Goal: Task Accomplishment & Management: Manage account settings

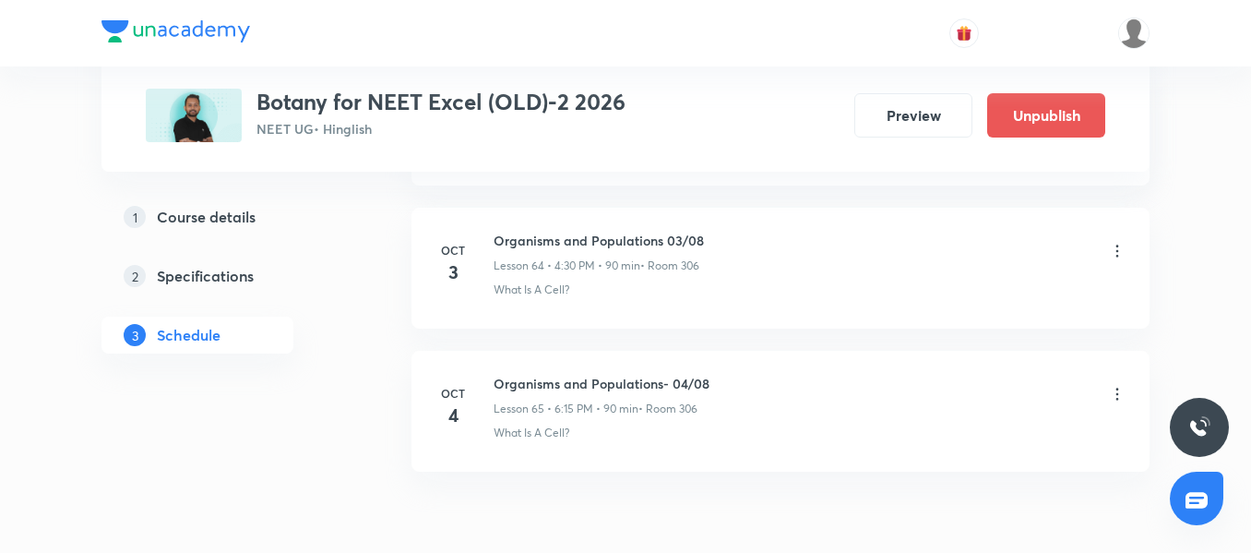
click at [1113, 246] on icon at bounding box center [1117, 251] width 18 height 18
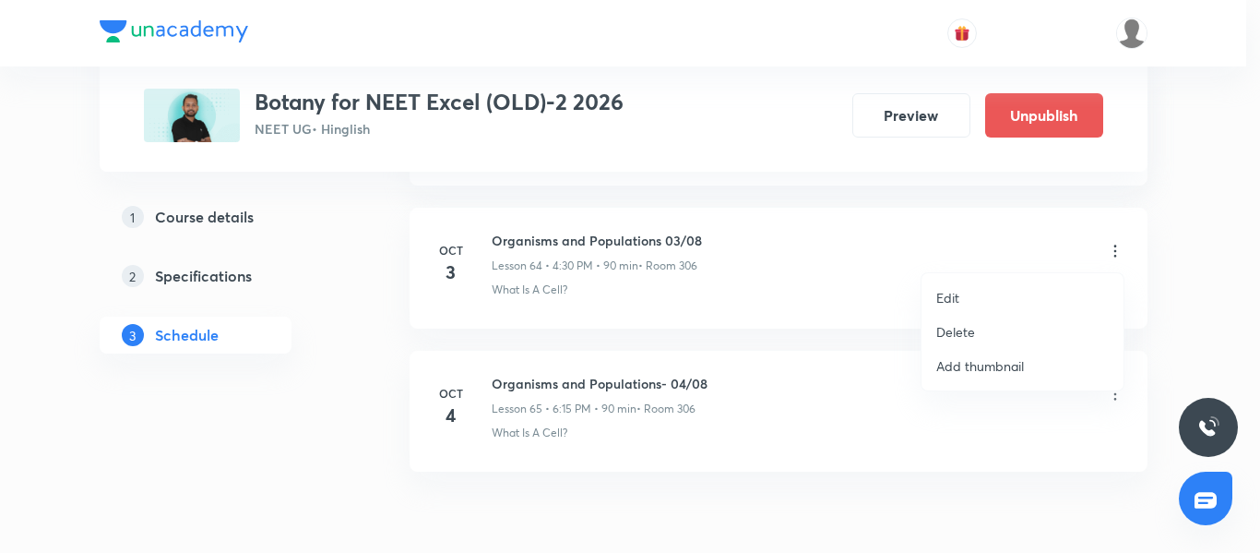
click at [1007, 327] on li "Delete" at bounding box center [1023, 332] width 202 height 34
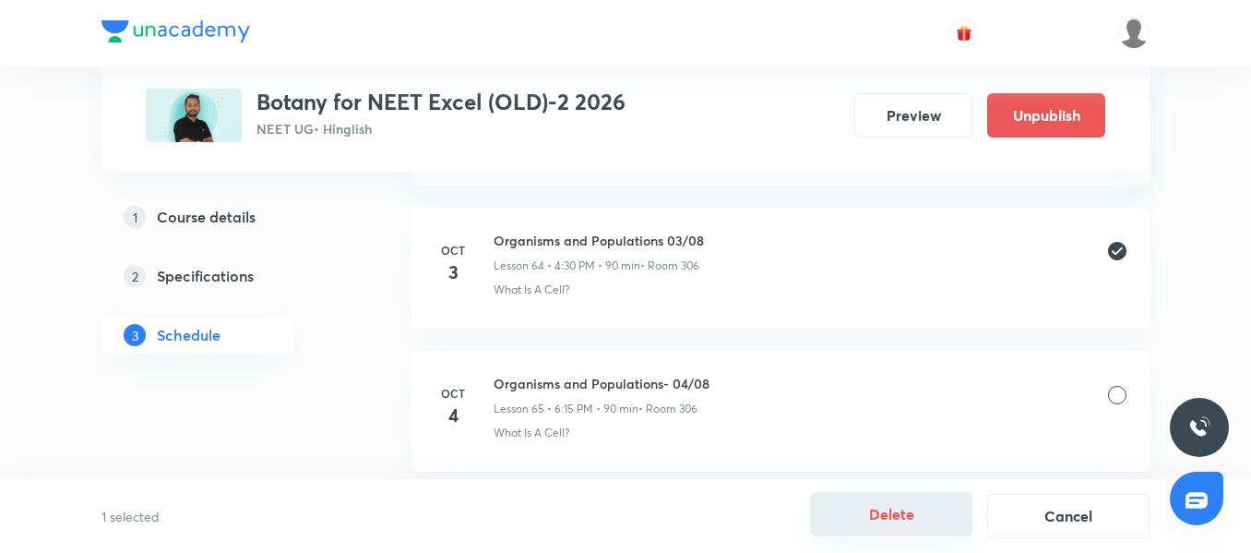
click at [890, 510] on button "Delete" at bounding box center [891, 514] width 162 height 44
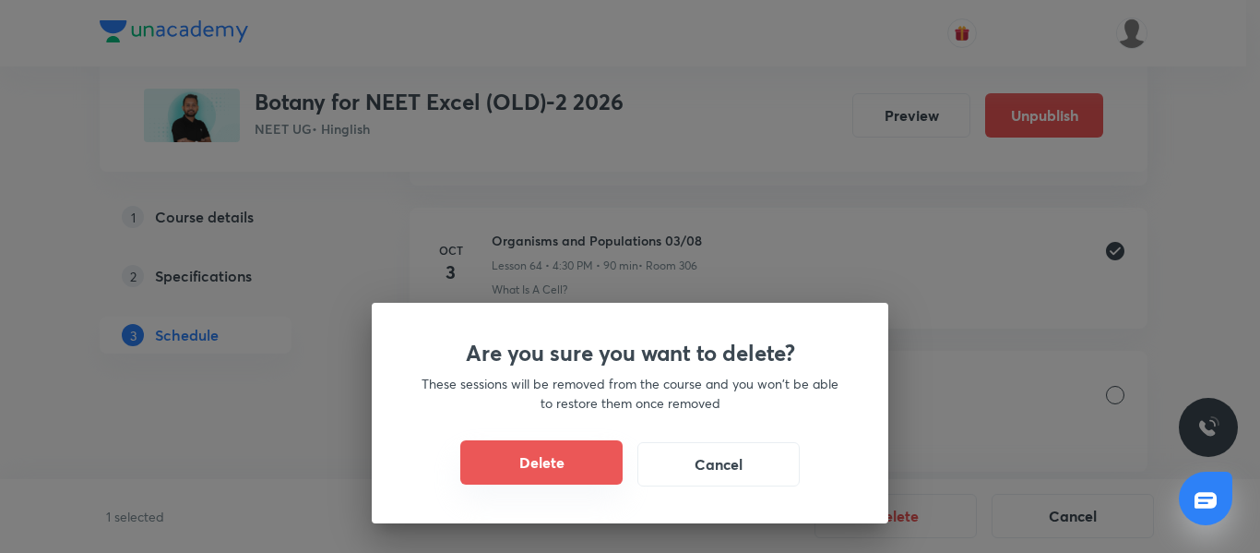
click at [525, 464] on button "Delete" at bounding box center [541, 462] width 162 height 44
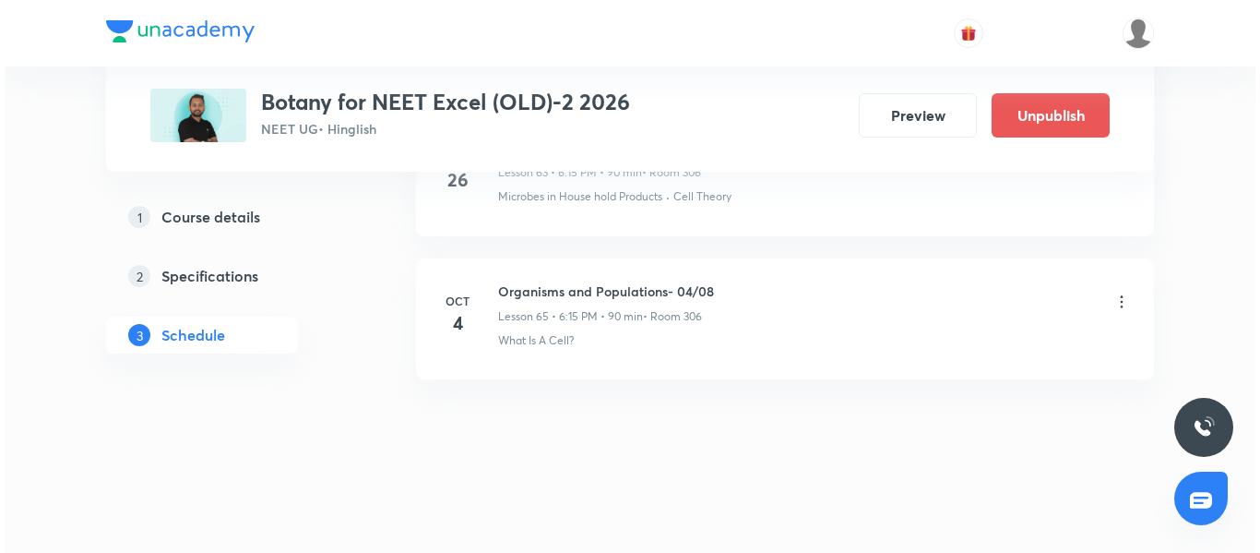
scroll to position [10079, 0]
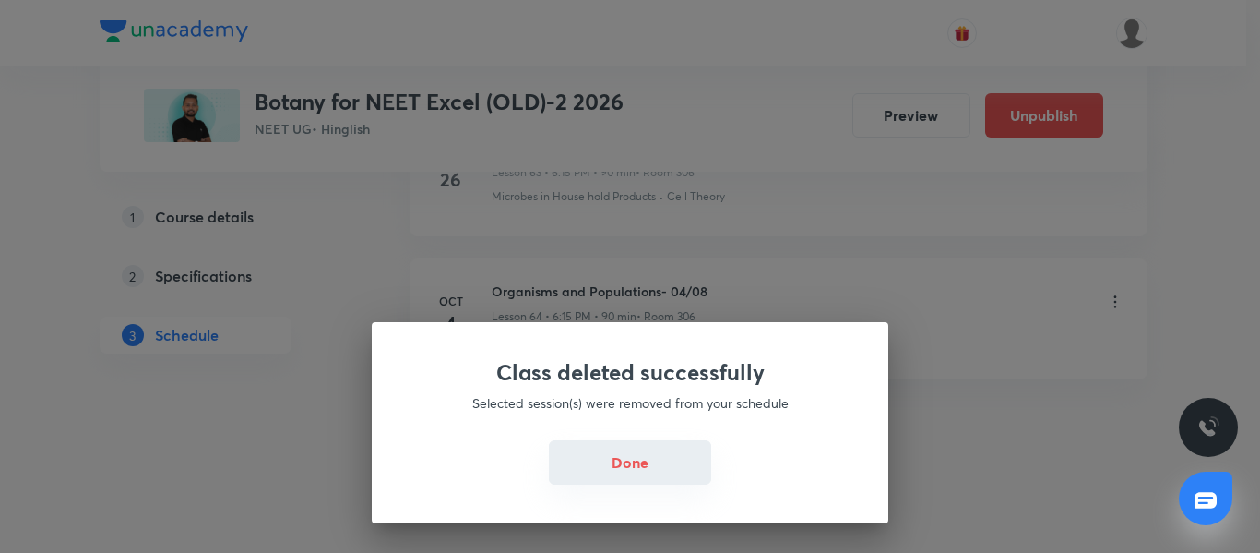
click at [650, 478] on button "Done" at bounding box center [630, 462] width 162 height 44
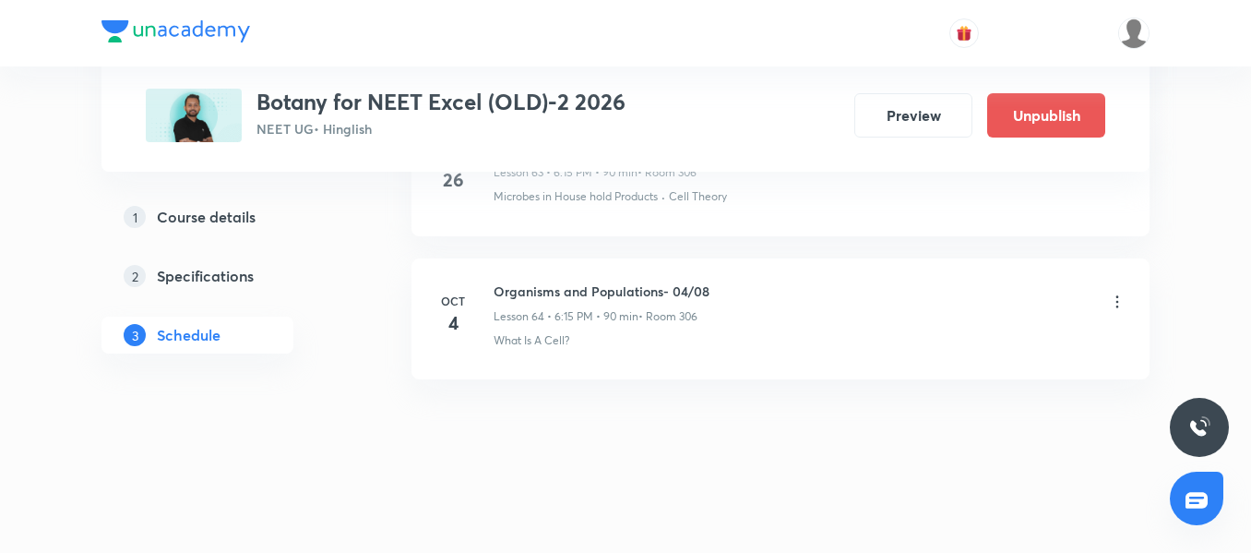
click at [1118, 301] on icon at bounding box center [1117, 301] width 3 height 12
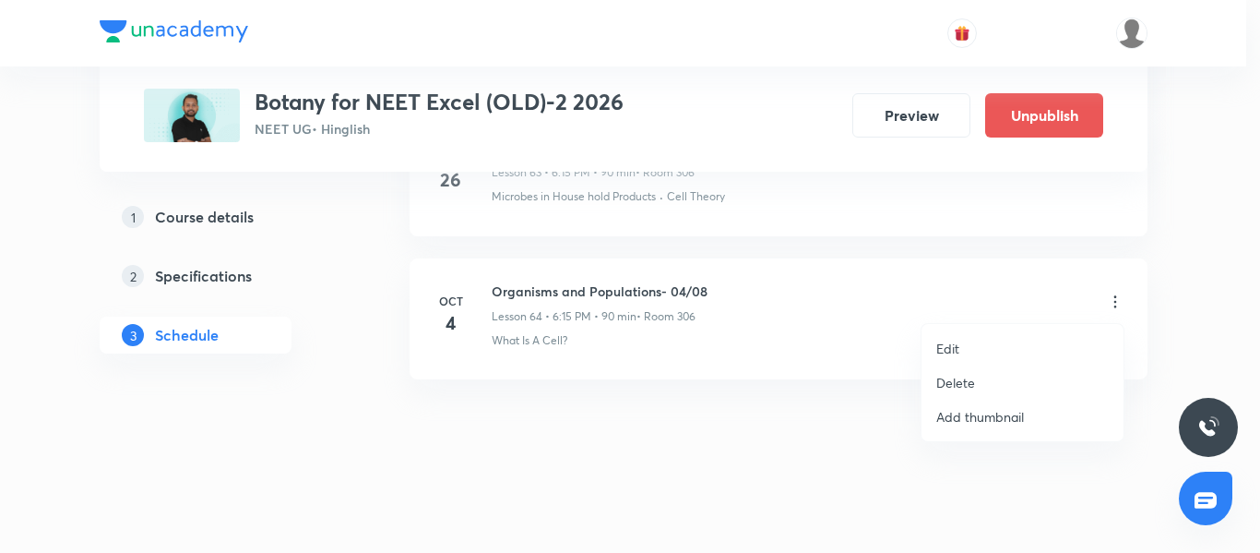
click at [994, 345] on li "Edit" at bounding box center [1023, 348] width 202 height 34
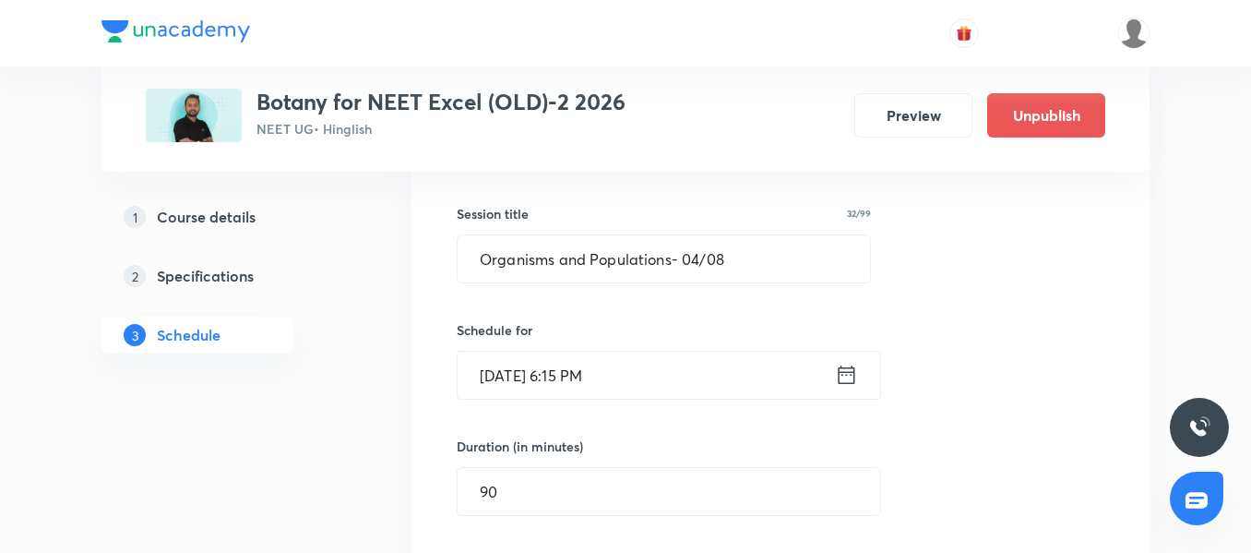
scroll to position [9294, 0]
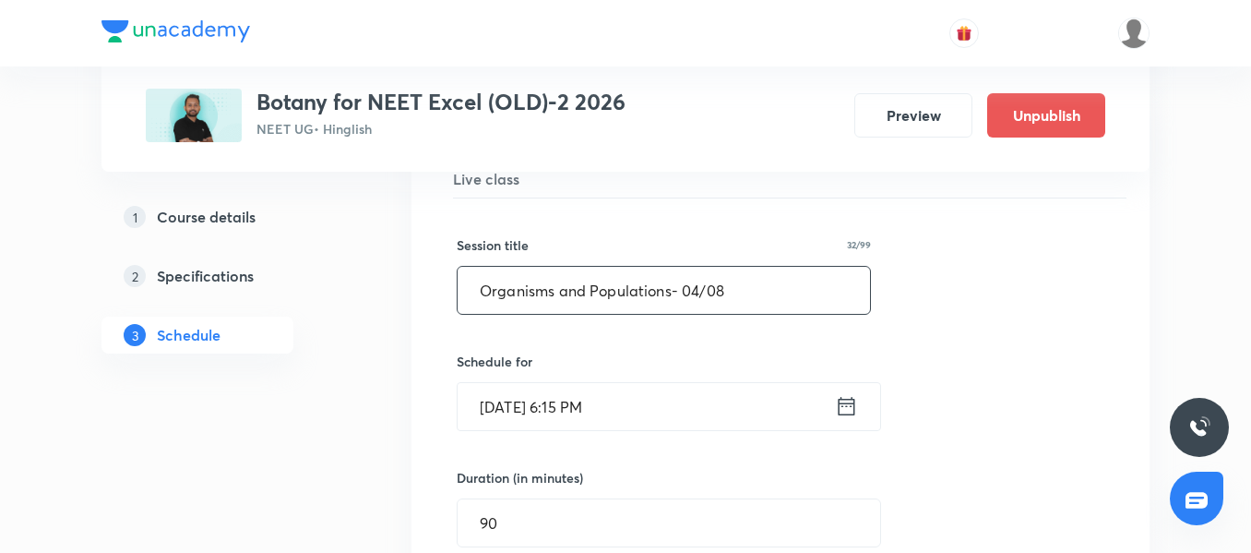
click at [697, 290] on input "Organisms and Populations- 04/08" at bounding box center [664, 290] width 412 height 47
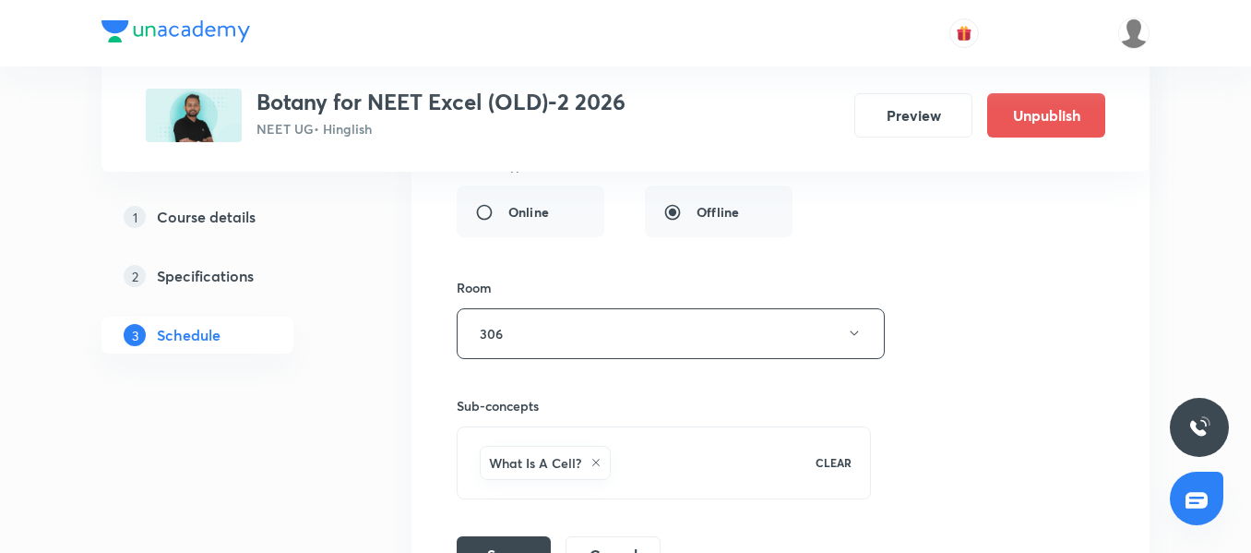
scroll to position [9848, 0]
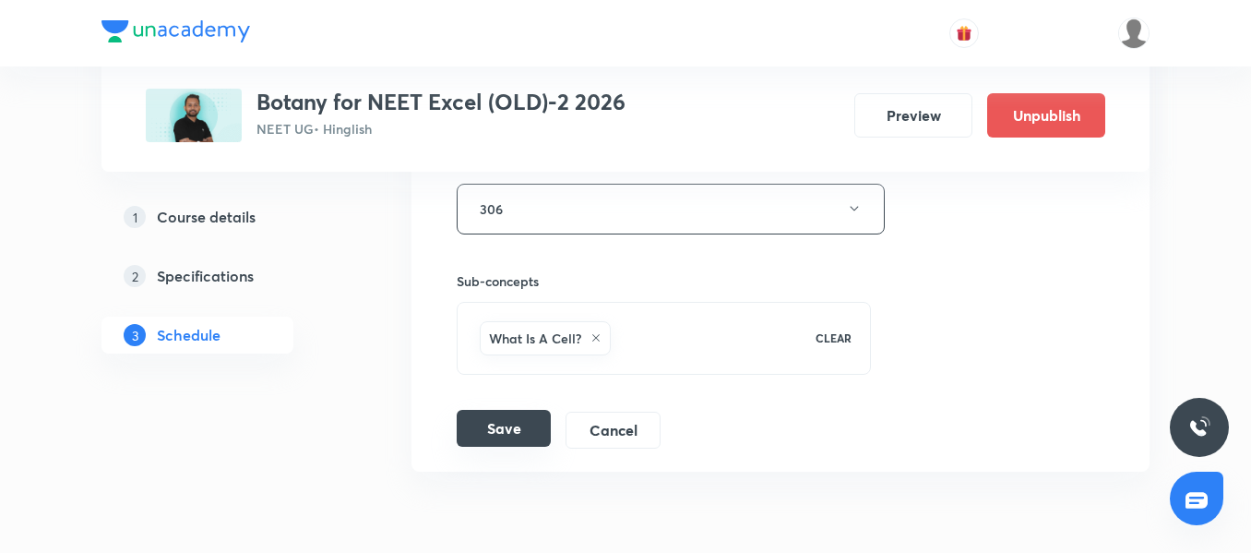
type input "Organisms and Populations- 03/08"
click at [503, 426] on button "Save" at bounding box center [504, 428] width 94 height 37
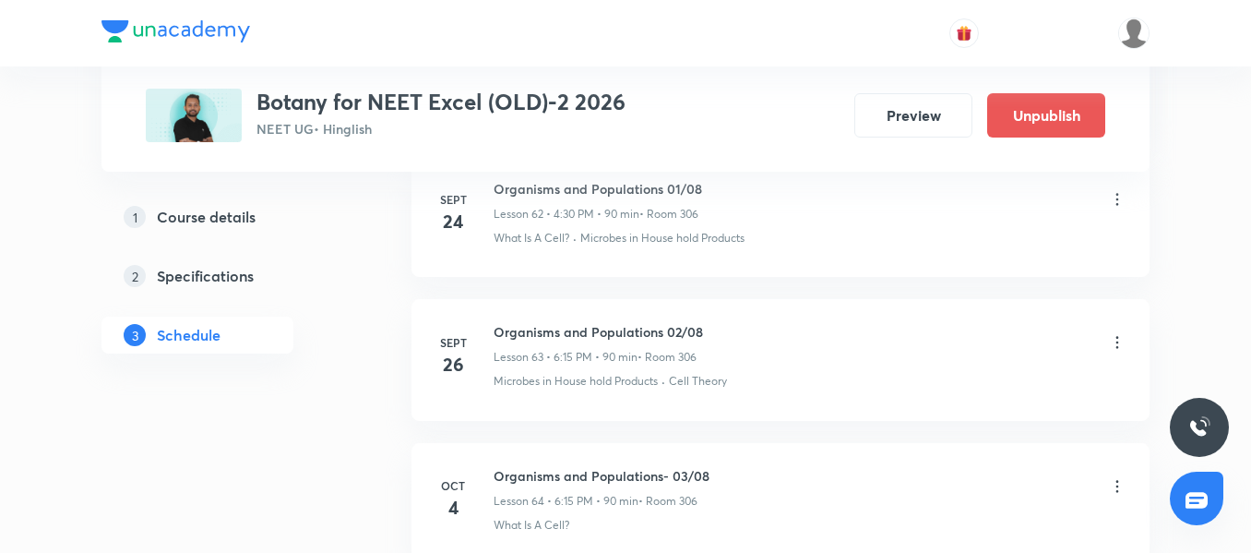
scroll to position [9231, 0]
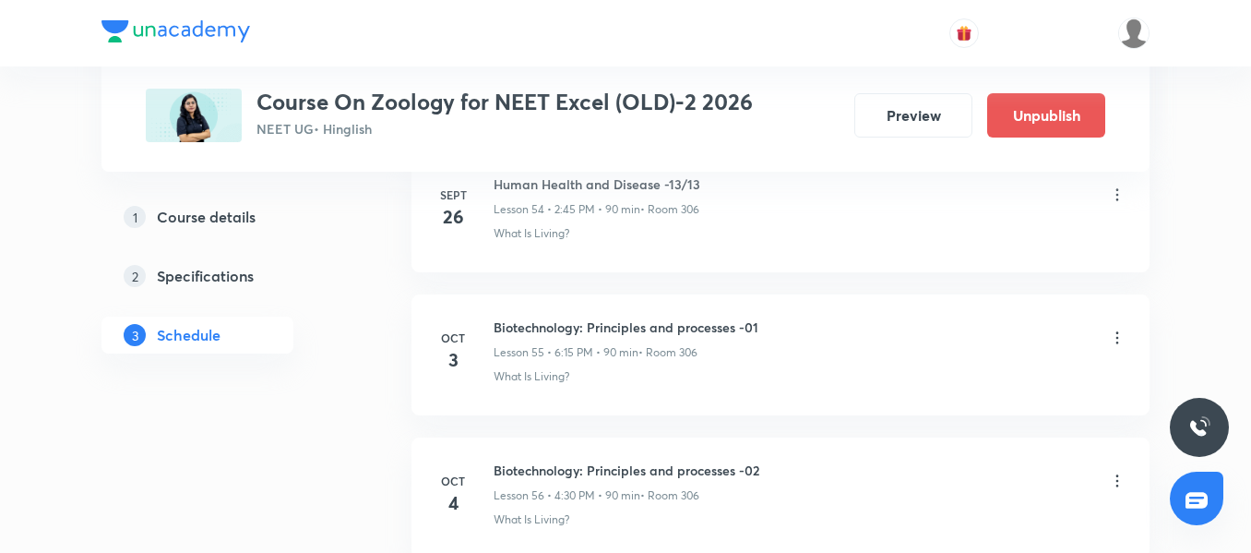
scroll to position [8749, 0]
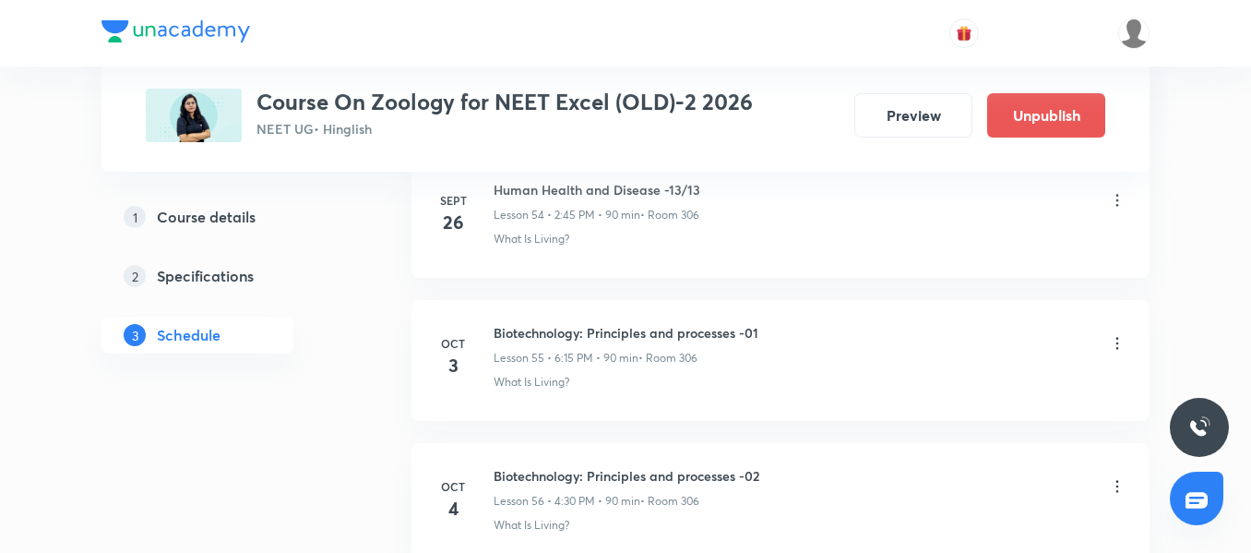
click at [1118, 338] on icon at bounding box center [1117, 344] width 3 height 12
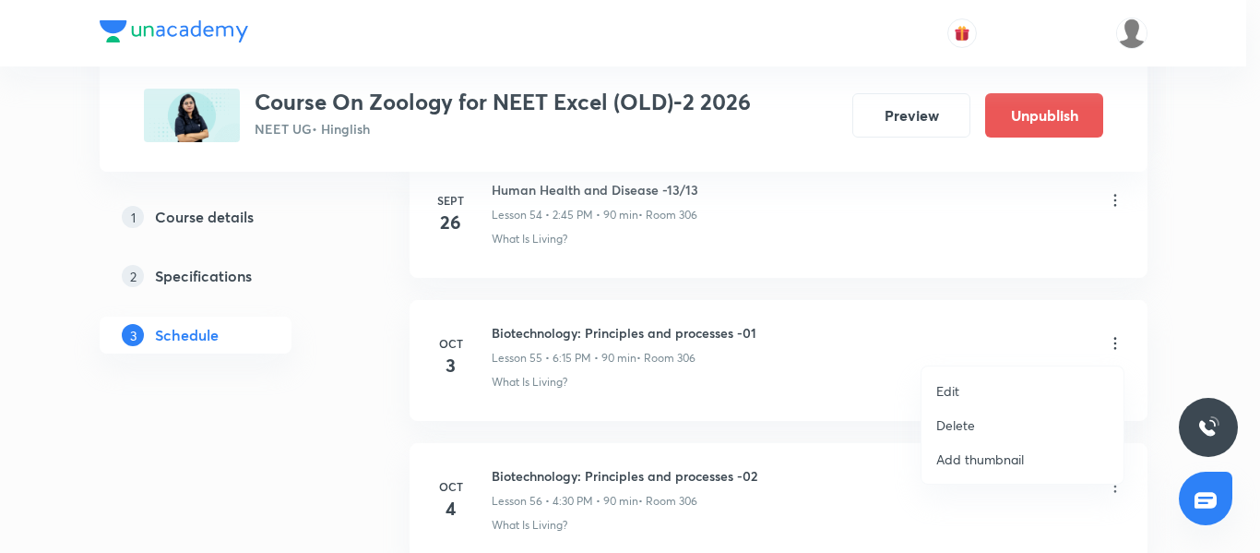
click at [947, 412] on li "Delete" at bounding box center [1023, 425] width 202 height 34
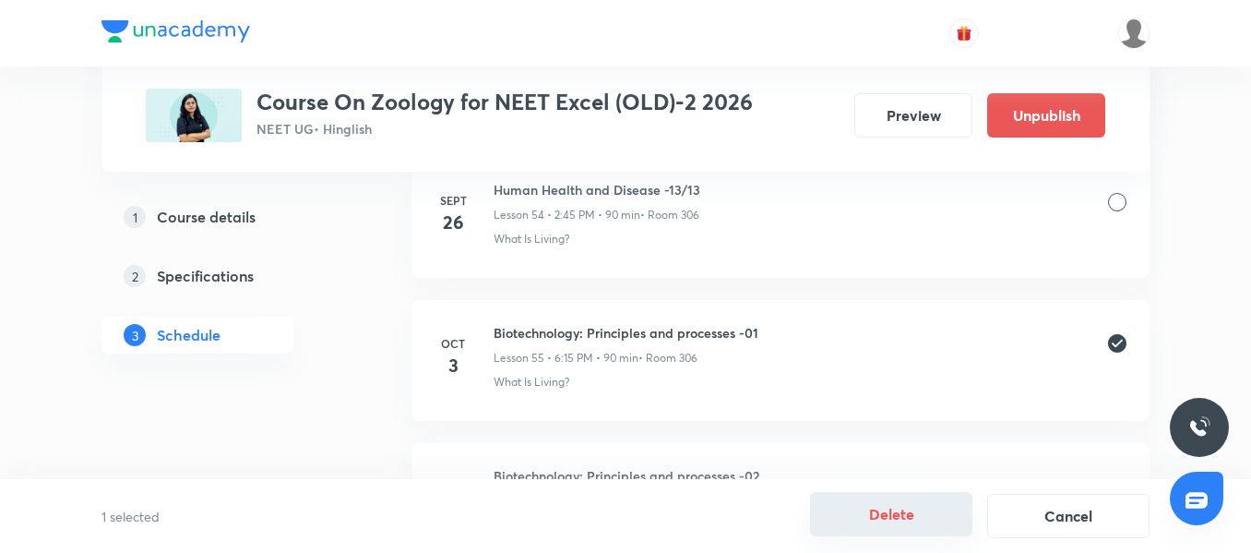
click at [890, 509] on button "Delete" at bounding box center [891, 514] width 162 height 44
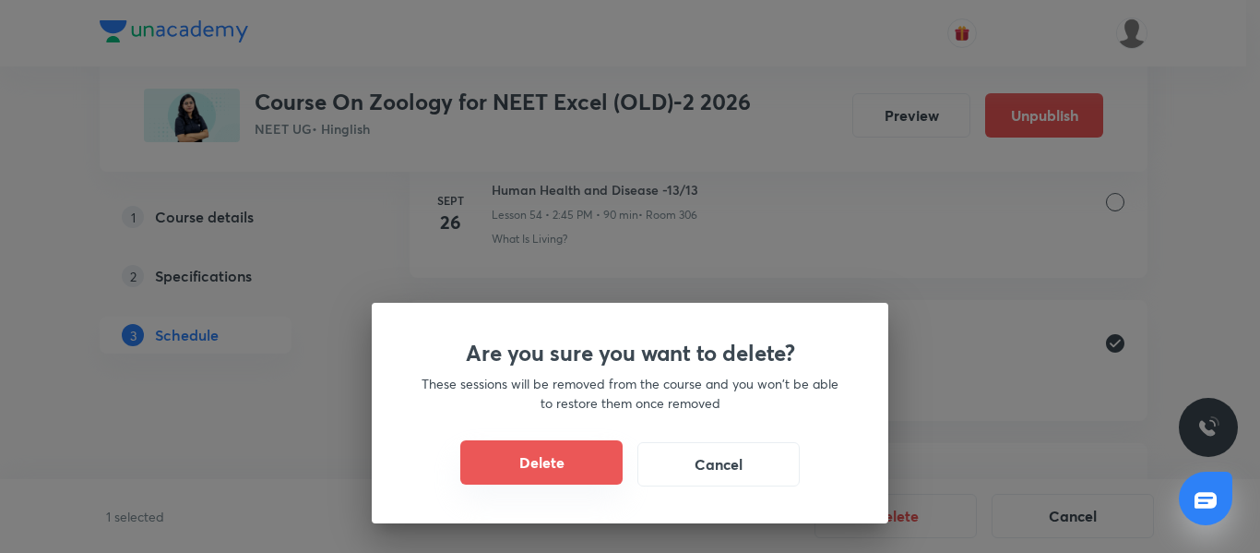
click at [522, 456] on button "Delete" at bounding box center [541, 462] width 162 height 44
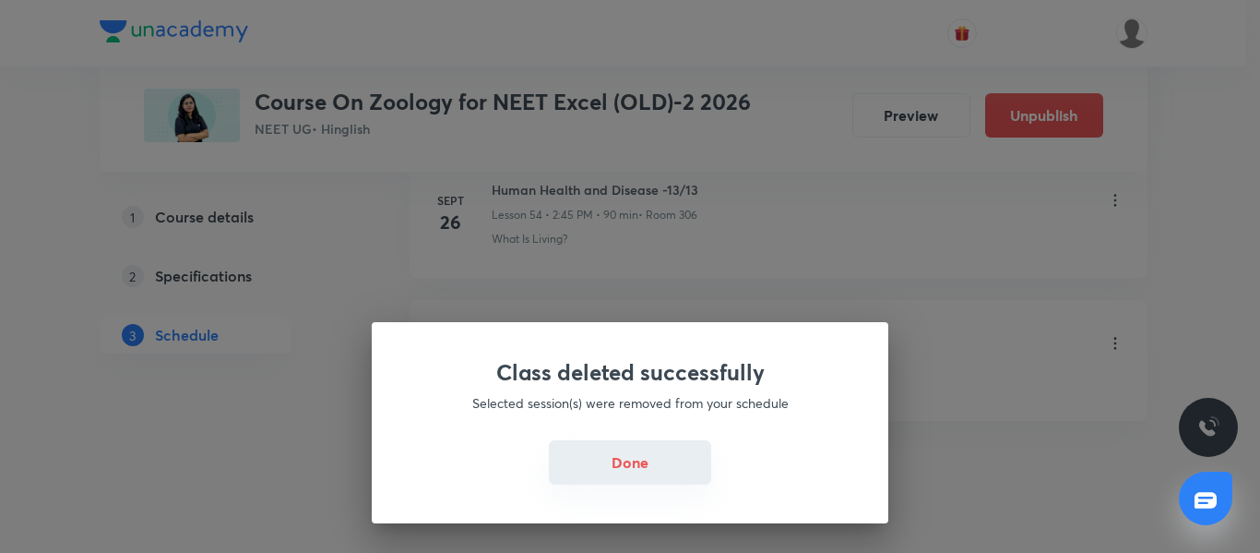
click at [592, 455] on button "Done" at bounding box center [630, 462] width 162 height 44
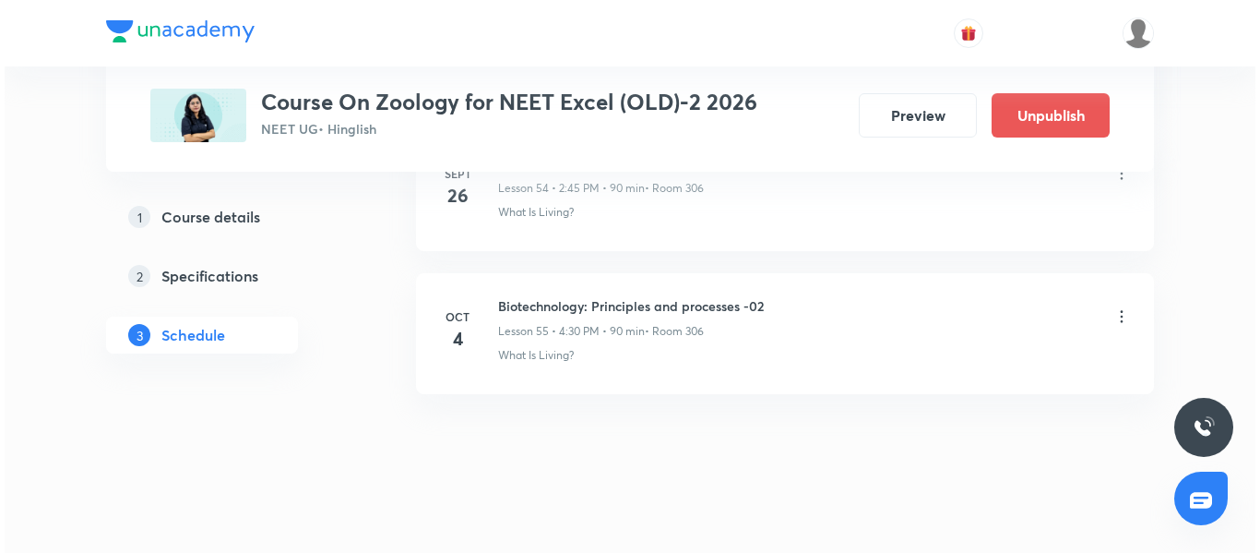
scroll to position [8791, 0]
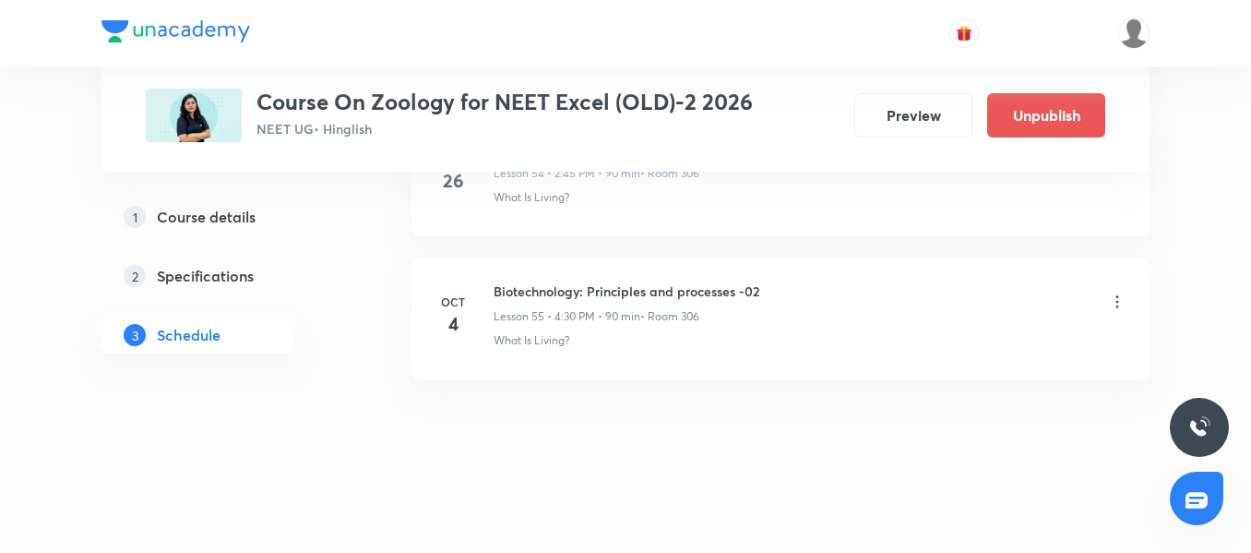
click at [1116, 304] on icon at bounding box center [1117, 301] width 18 height 18
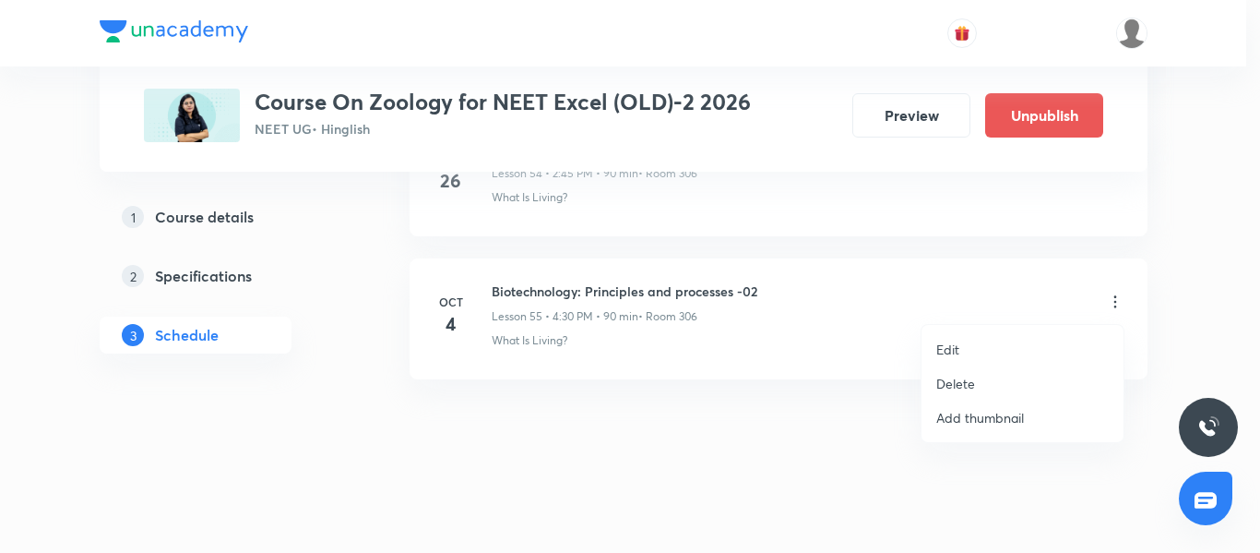
click at [992, 342] on li "Edit" at bounding box center [1023, 349] width 202 height 34
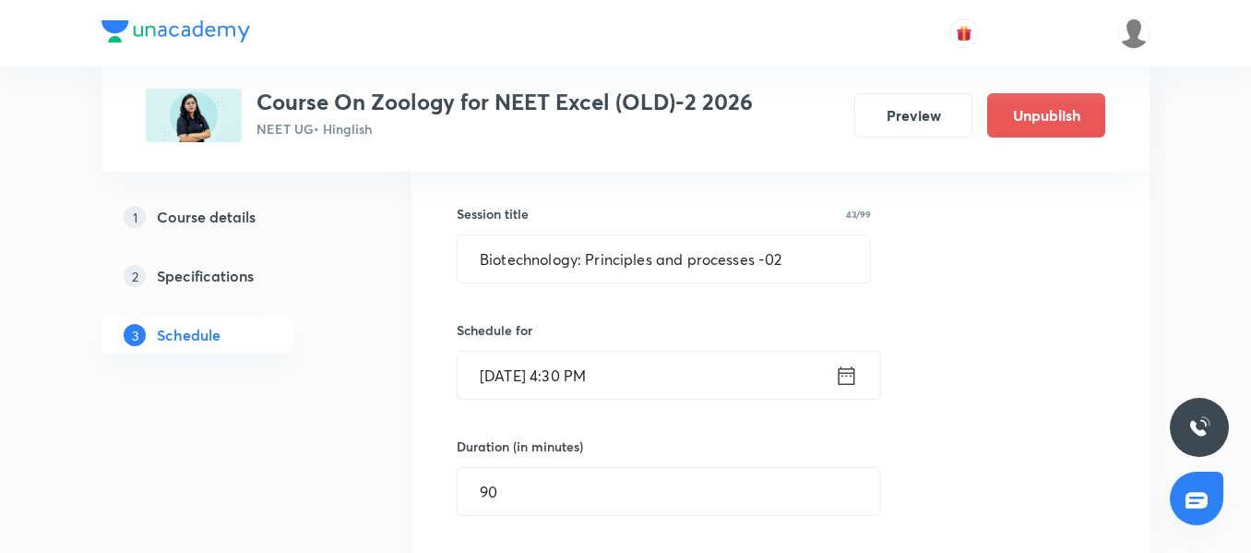
scroll to position [8007, 0]
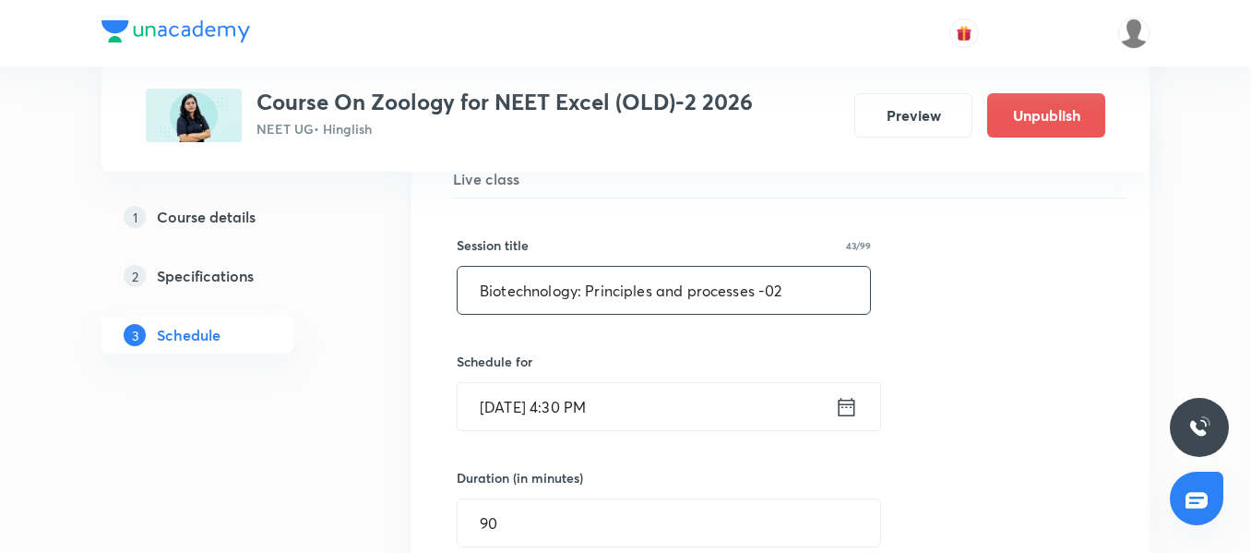
click at [841, 291] on input "Biotechnology: Principles and processes -02" at bounding box center [664, 290] width 412 height 47
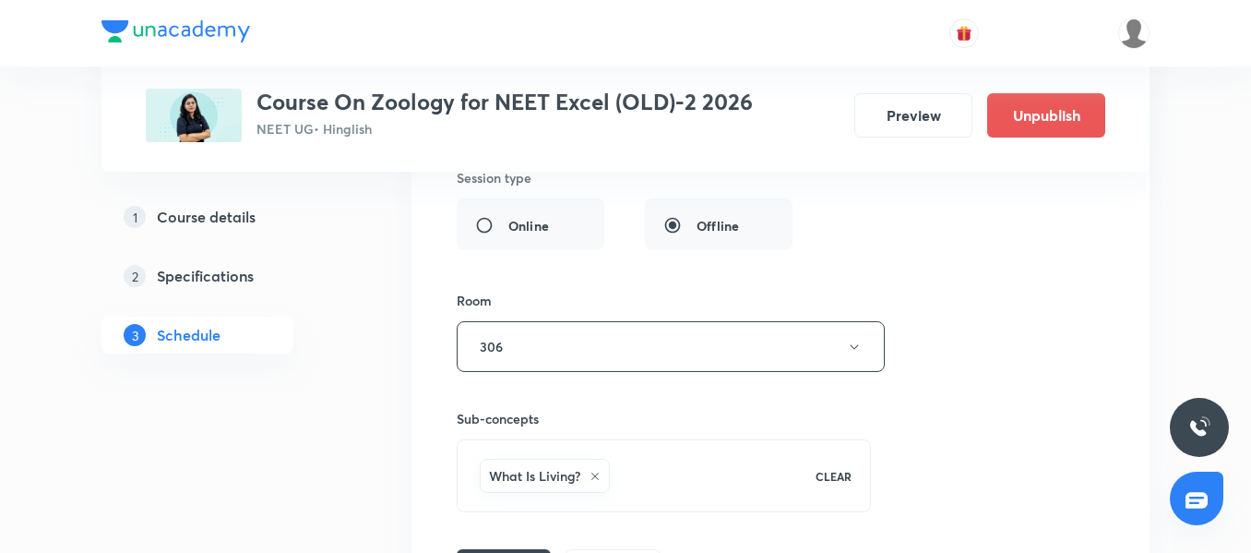
scroll to position [8560, 0]
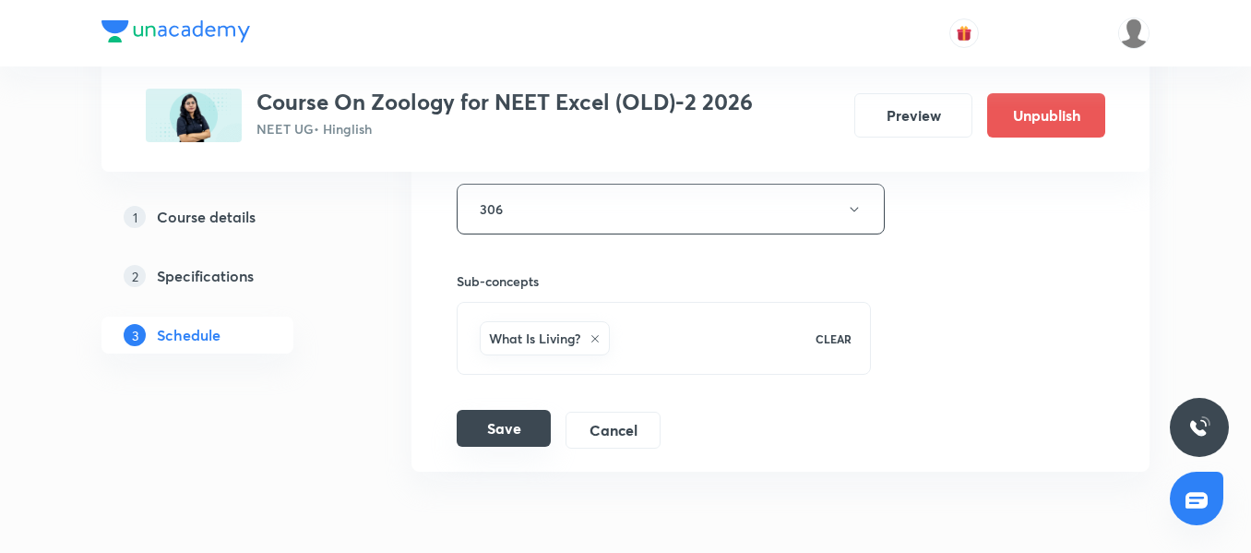
type input "Biotechnology: Principles and processes -01"
click at [482, 420] on button "Save" at bounding box center [504, 428] width 94 height 37
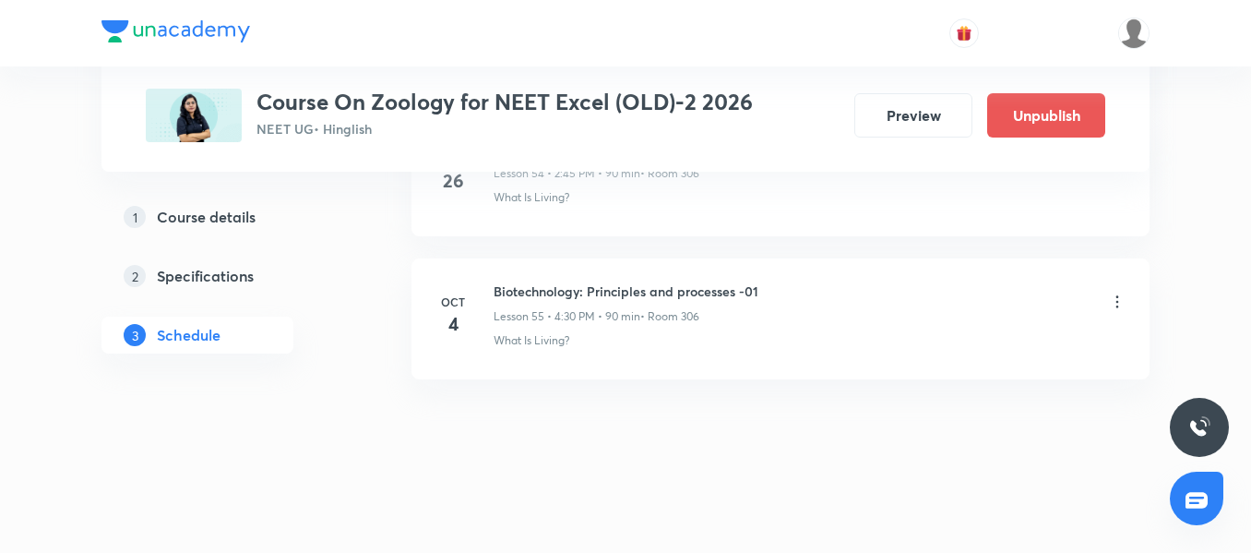
scroll to position [7943, 0]
